Goal: Information Seeking & Learning: Learn about a topic

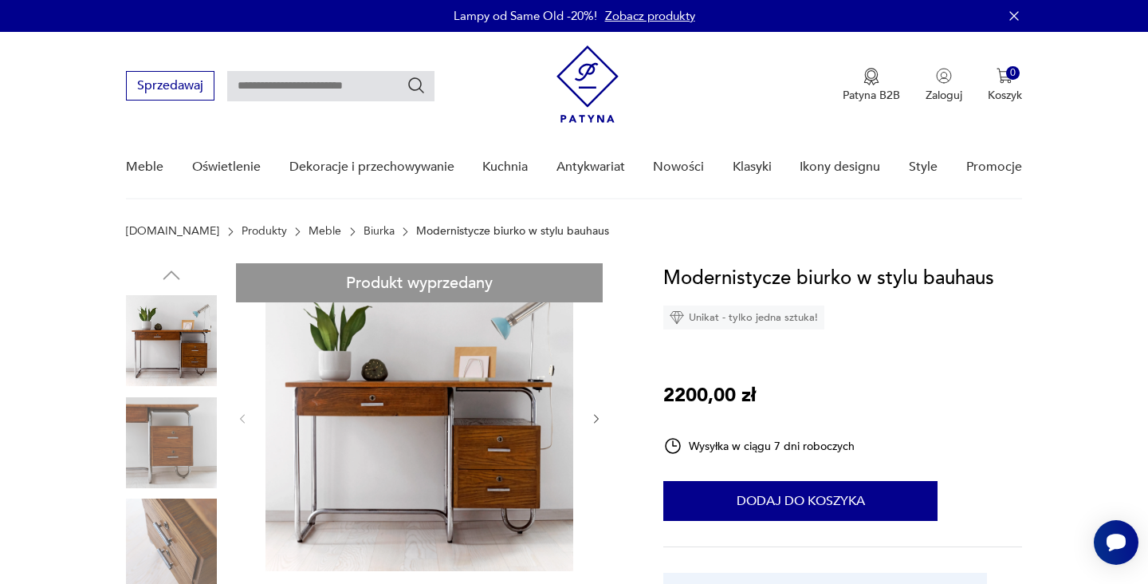
click at [364, 233] on link "Biurka" at bounding box center [379, 231] width 31 height 13
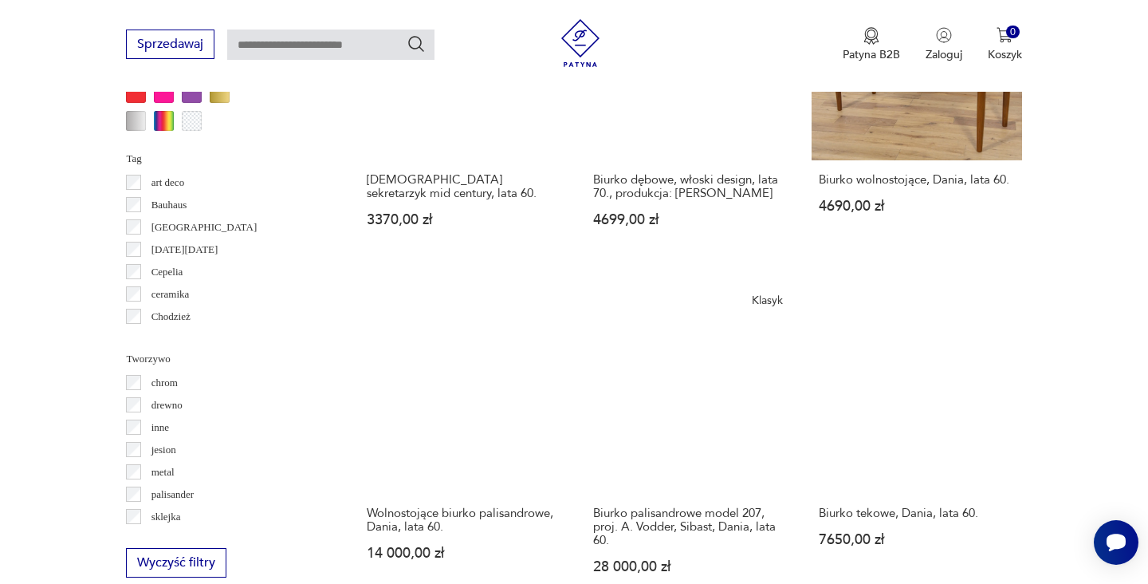
scroll to position [1442, 0]
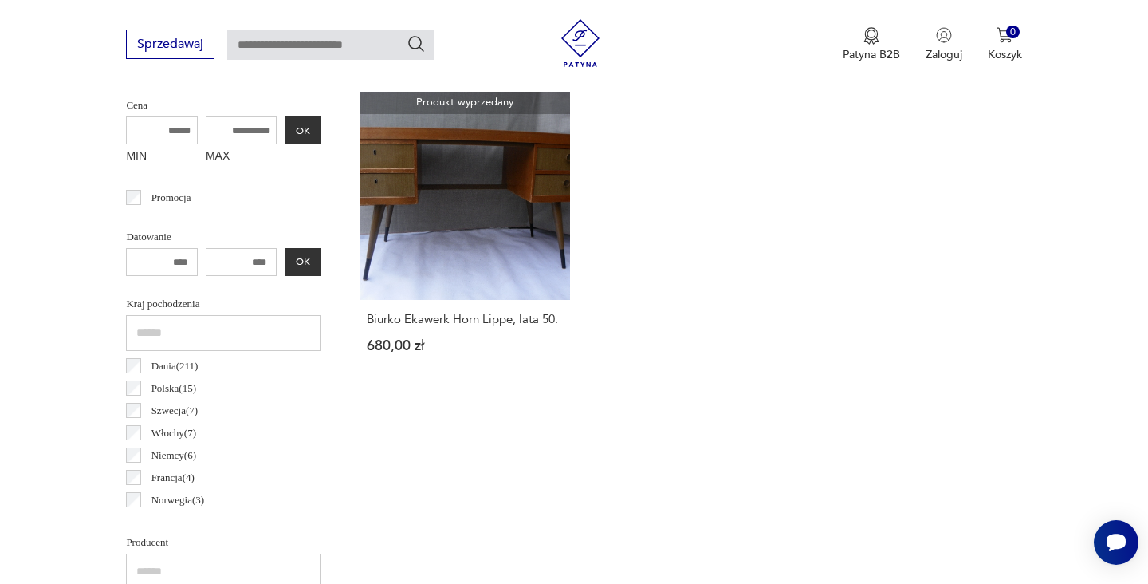
scroll to position [658, 0]
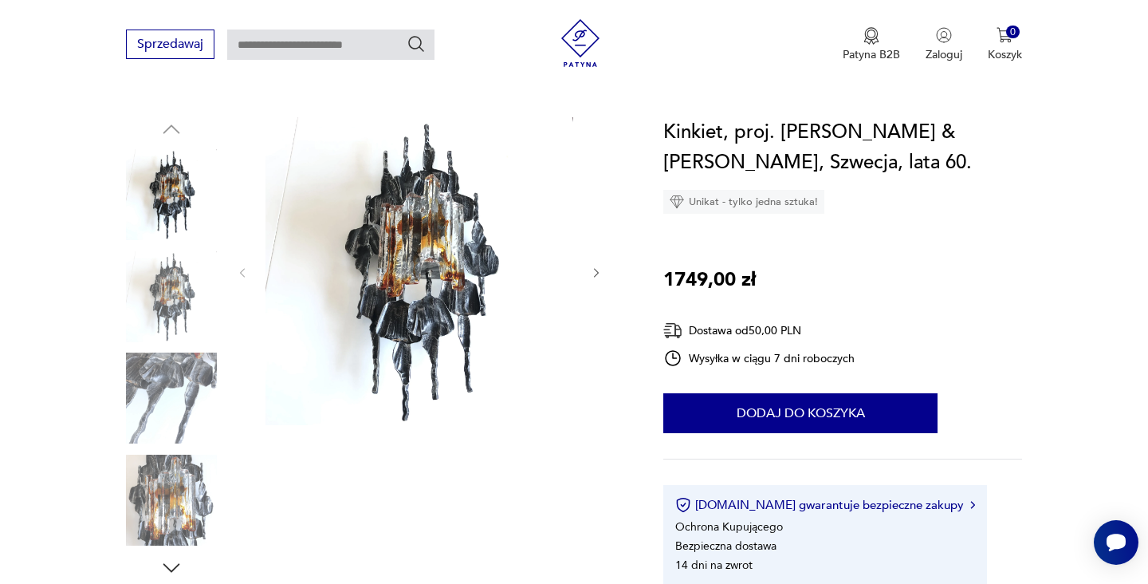
scroll to position [117, 0]
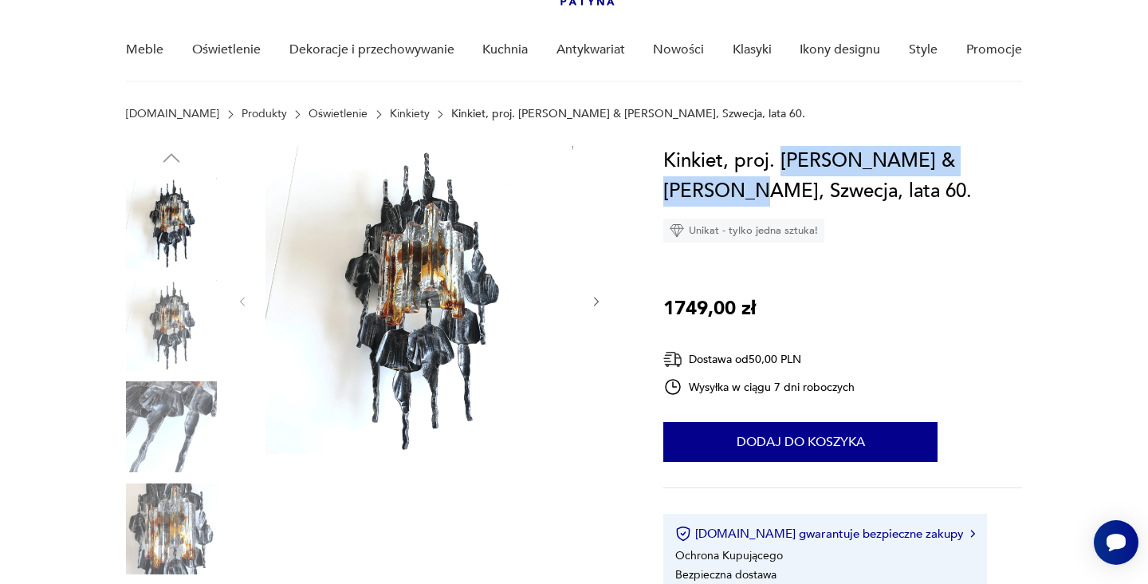
drag, startPoint x: 779, startPoint y: 156, endPoint x: 991, endPoint y: 154, distance: 212.1
click at [991, 154] on h1 "Kinkiet, proj. T. Ahlström & H. Ehrlich, Szwecja, lata 60." at bounding box center [843, 176] width 358 height 61
copy h1 "T. Ahlström & H. Ehrlich,"
click at [390, 111] on link "Kinkiety" at bounding box center [410, 114] width 40 height 13
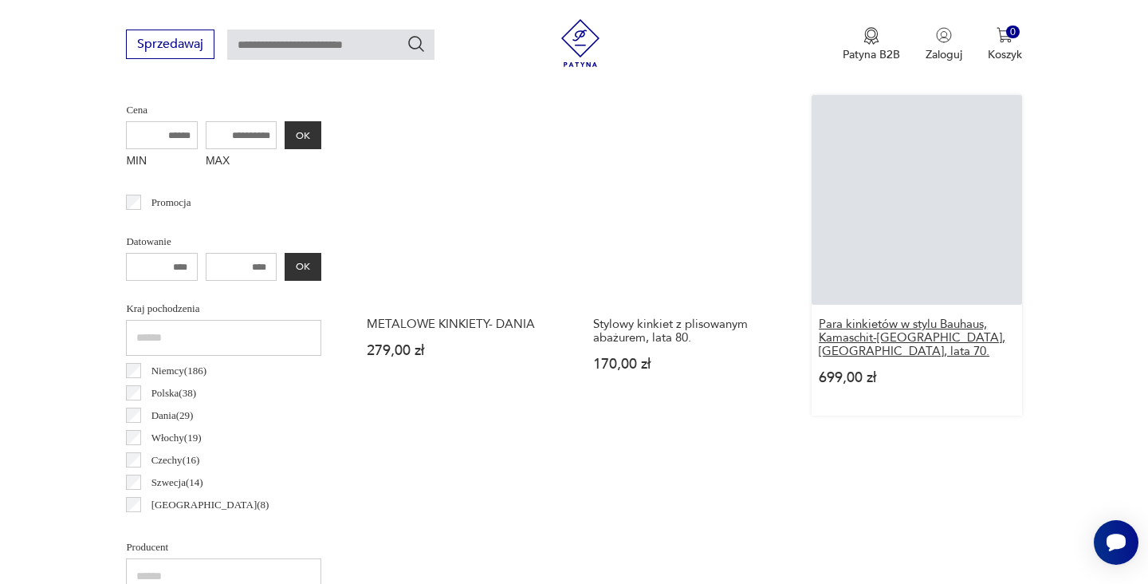
scroll to position [1427, 0]
